Goal: Information Seeking & Learning: Find specific page/section

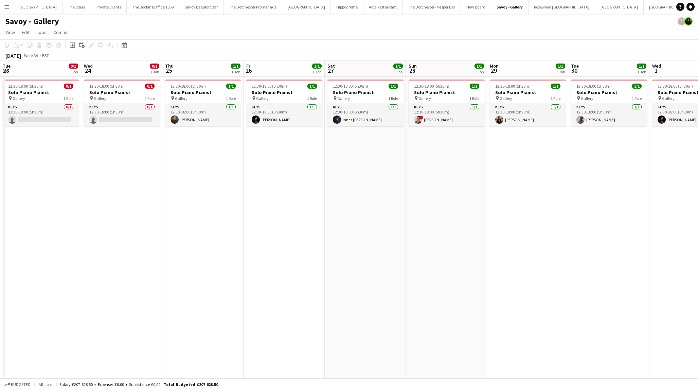
scroll to position [0, 164]
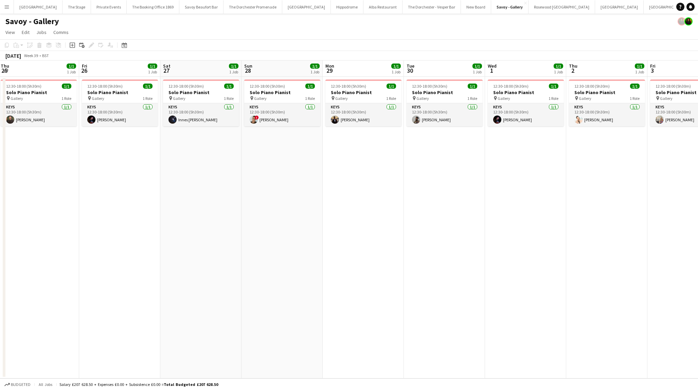
click at [5, 12] on button "Menu" at bounding box center [7, 7] width 14 height 14
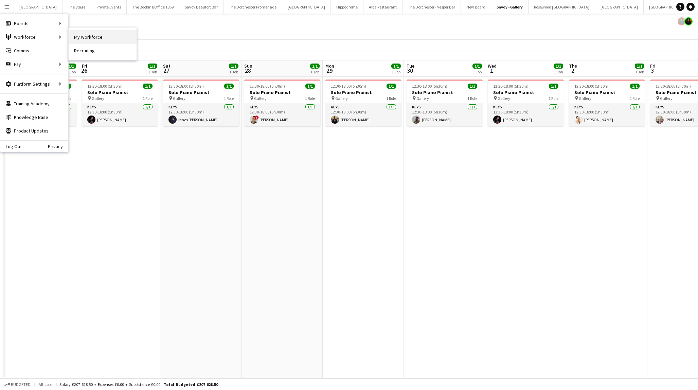
click at [96, 37] on link "My Workforce" at bounding box center [103, 37] width 68 height 14
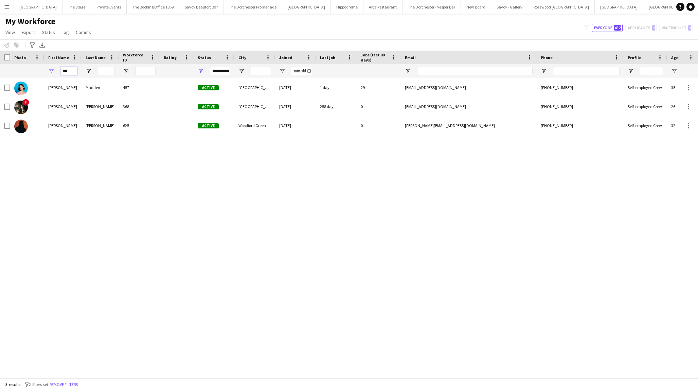
click at [76, 72] on input "***" at bounding box center [68, 71] width 17 height 8
click at [32, 45] on icon "Advanced filters" at bounding box center [32, 44] width 5 height 5
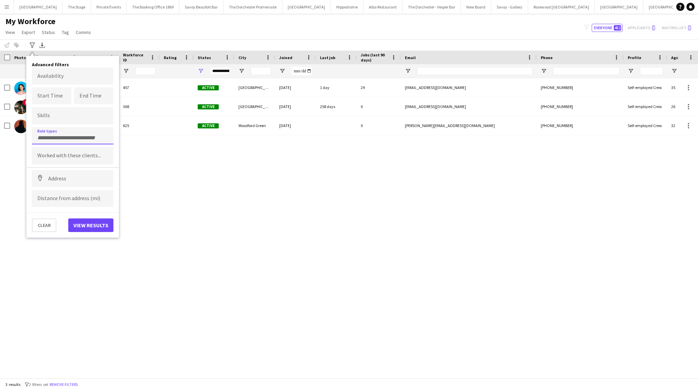
click at [50, 136] on input "Type to search role types..." at bounding box center [72, 138] width 71 height 6
type input "**"
click at [54, 148] on div "Saxophonist" at bounding box center [72, 154] width 81 height 16
click at [91, 232] on div "**********" at bounding box center [72, 147] width 92 height 182
click at [90, 229] on button "View results" at bounding box center [90, 225] width 45 height 14
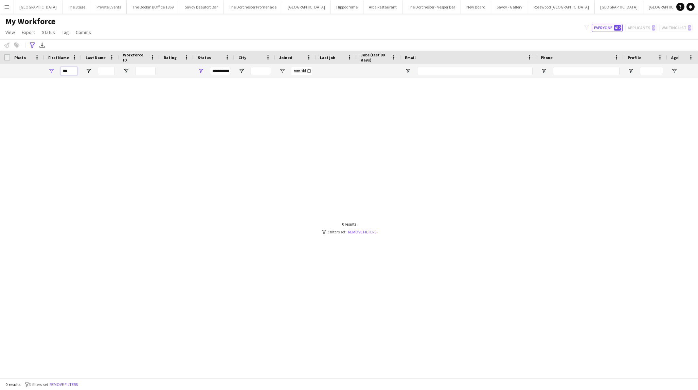
drag, startPoint x: 70, startPoint y: 72, endPoint x: 46, endPoint y: 64, distance: 24.9
click at [46, 64] on div "***" at bounding box center [62, 71] width 37 height 14
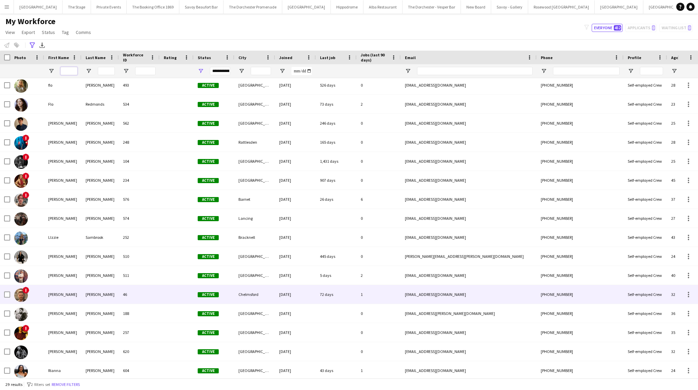
scroll to position [135, 0]
click at [75, 295] on div "[PERSON_NAME]" at bounding box center [62, 294] width 37 height 19
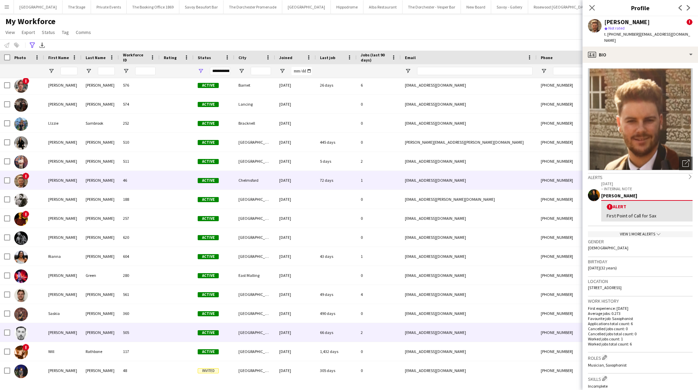
scroll to position [0, 0]
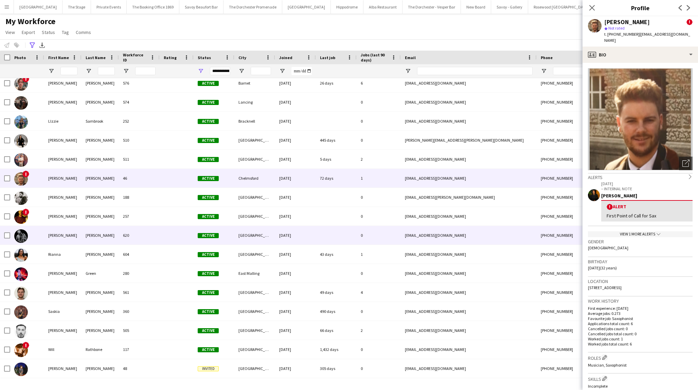
click at [107, 240] on div "[PERSON_NAME]" at bounding box center [99, 235] width 37 height 19
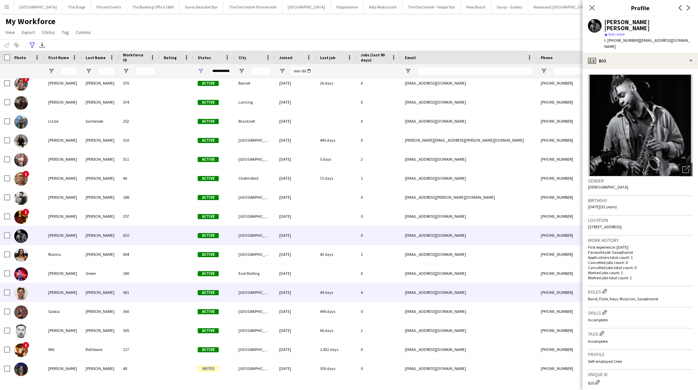
click at [37, 285] on div at bounding box center [27, 292] width 34 height 19
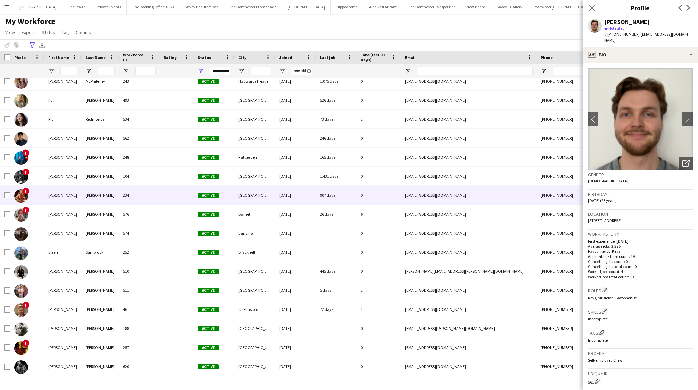
scroll to position [112, 0]
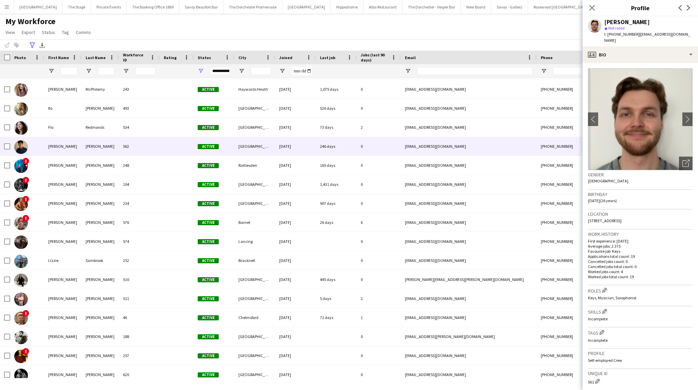
click at [128, 147] on div "562" at bounding box center [139, 146] width 41 height 19
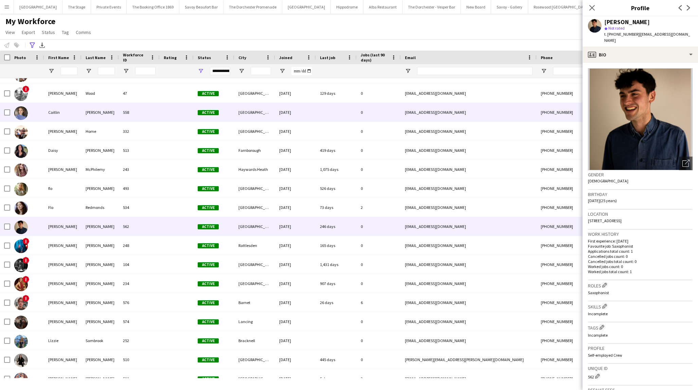
scroll to position [27, 0]
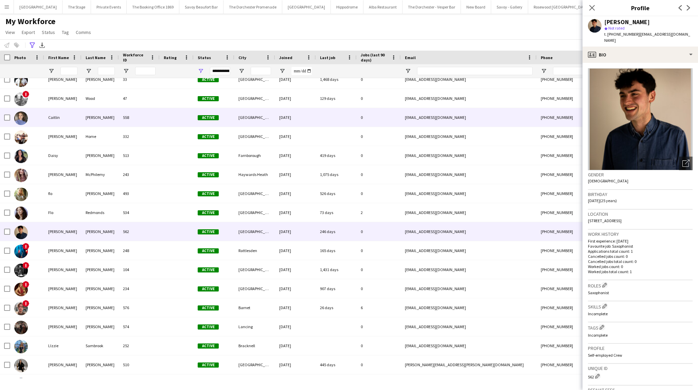
click at [123, 116] on div "558" at bounding box center [139, 117] width 41 height 19
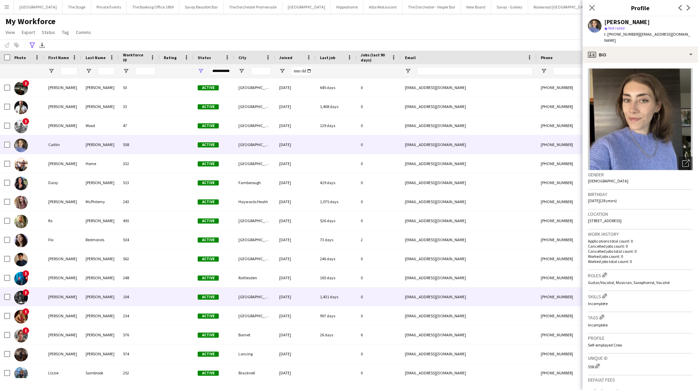
scroll to position [81, 0]
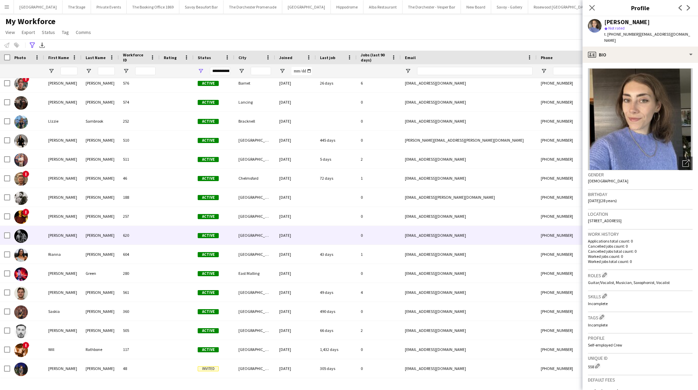
click at [70, 234] on div "[PERSON_NAME]" at bounding box center [62, 235] width 37 height 19
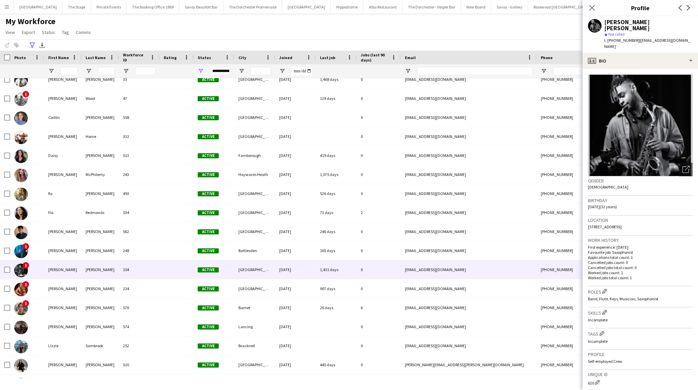
scroll to position [29, 0]
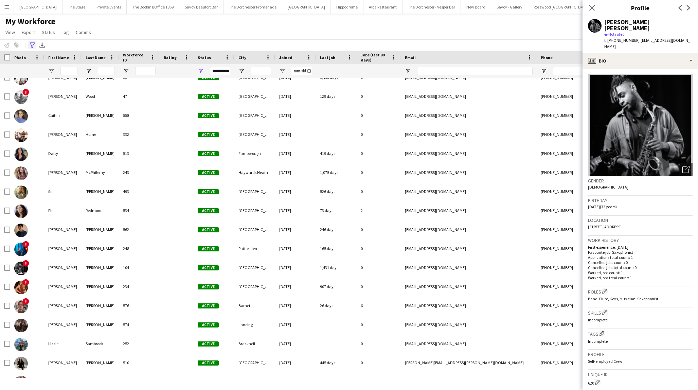
click at [34, 45] on icon "Advanced filters" at bounding box center [32, 44] width 5 height 5
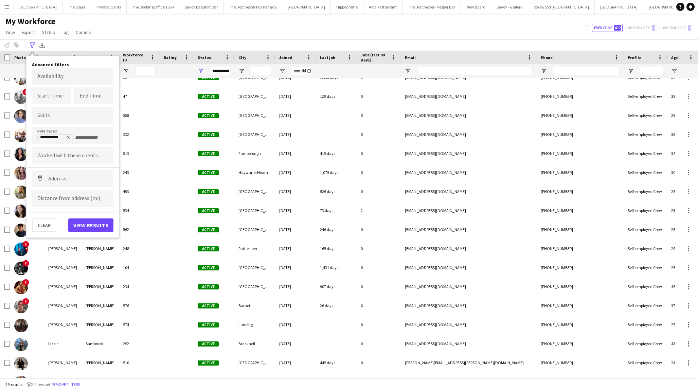
click at [83, 141] on tag-input-form at bounding box center [89, 137] width 29 height 7
type input "*******"
click at [68, 159] on div "Trumpeter" at bounding box center [72, 154] width 81 height 16
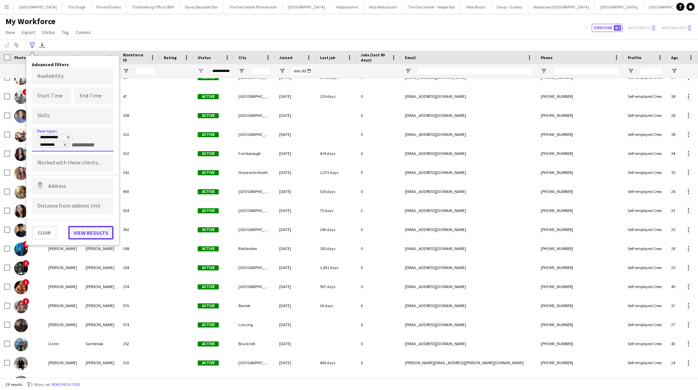
click at [79, 226] on button "View results" at bounding box center [90, 233] width 45 height 14
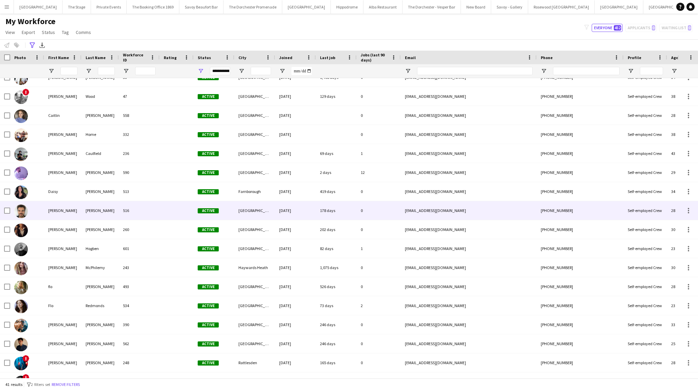
scroll to position [0, 0]
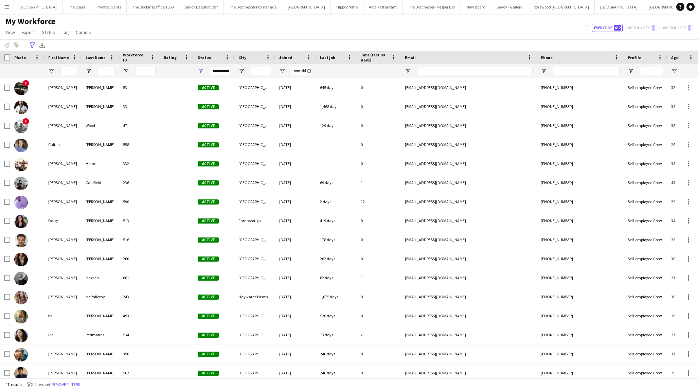
click at [90, 85] on div "[PERSON_NAME]" at bounding box center [99, 87] width 37 height 19
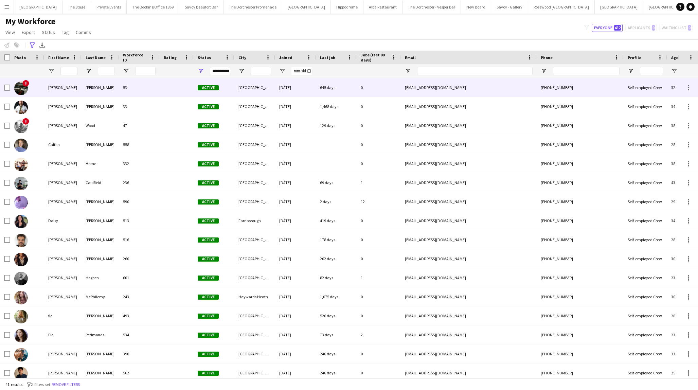
click at [590, 85] on div "[PHONE_NUMBER]" at bounding box center [579, 87] width 87 height 19
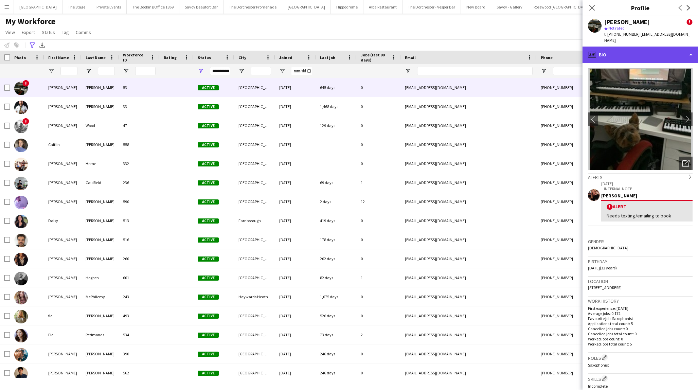
click at [633, 55] on div "profile Bio" at bounding box center [639, 55] width 115 height 16
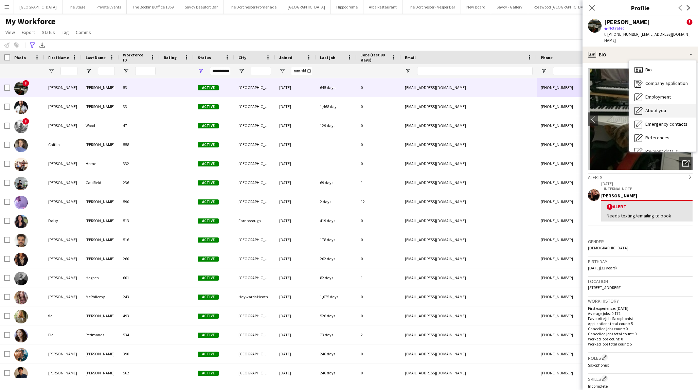
click at [646, 107] on span "About you" at bounding box center [655, 110] width 21 height 6
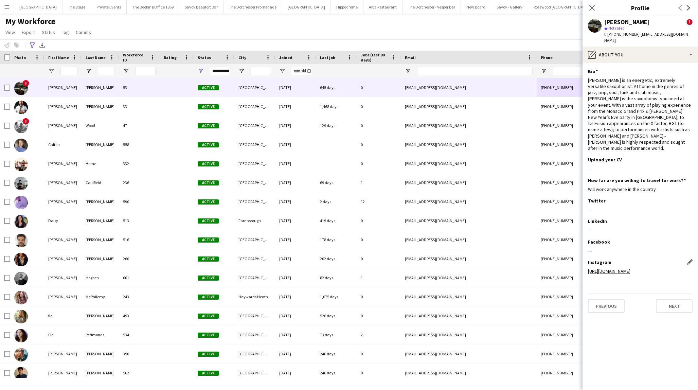
click at [604, 268] on link "[URL][DOMAIN_NAME]" at bounding box center [609, 271] width 42 height 6
